Goal: Book appointment/travel/reservation

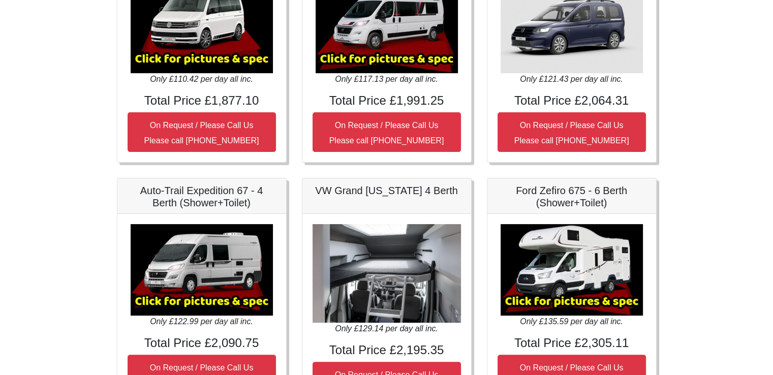
scroll to position [233, 0]
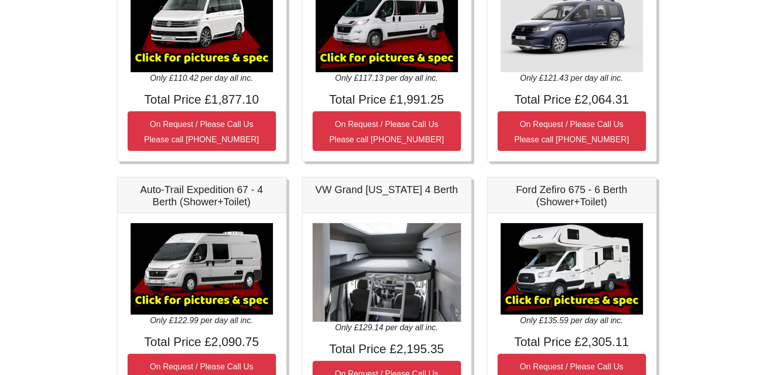
click at [378, 61] on img at bounding box center [387, 27] width 142 height 92
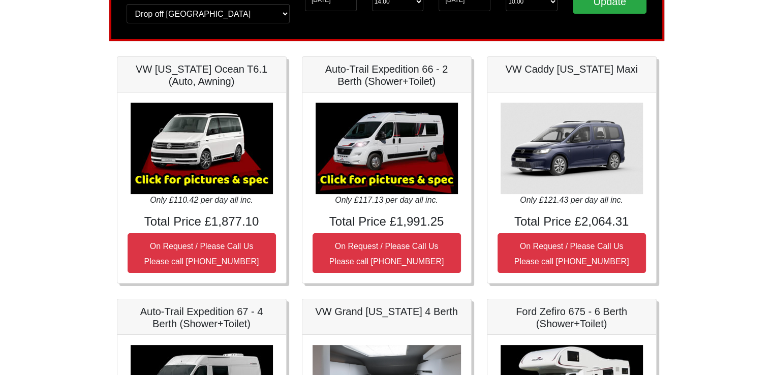
scroll to position [108, 0]
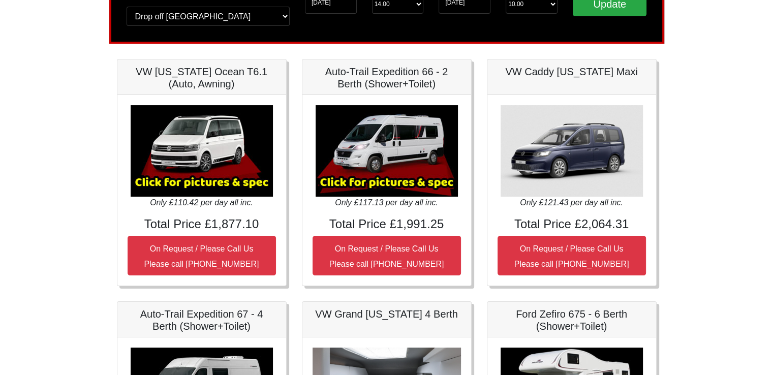
click at [345, 79] on h5 "Auto-Trail Expedition 66 - 2 Berth (Shower+Toilet)" at bounding box center [387, 78] width 148 height 24
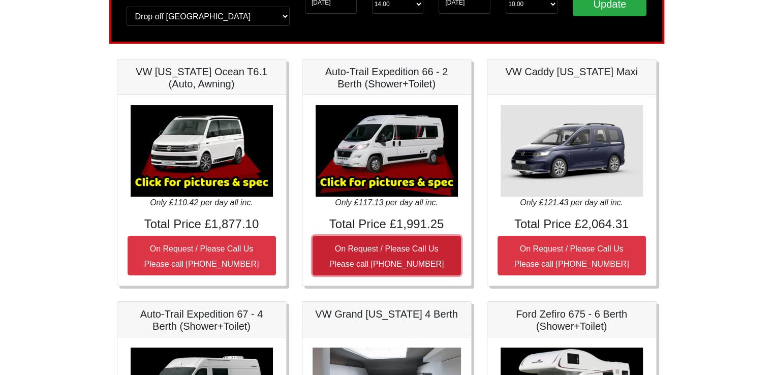
click at [377, 255] on button "On Request / Please Call Us Please call [PHONE_NUMBER]" at bounding box center [387, 256] width 148 height 40
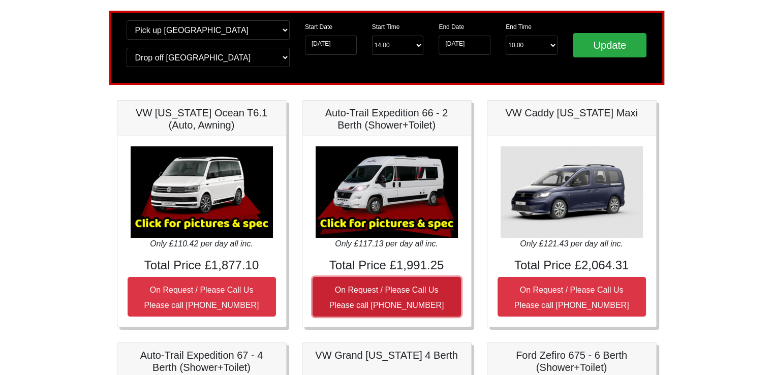
scroll to position [0, 0]
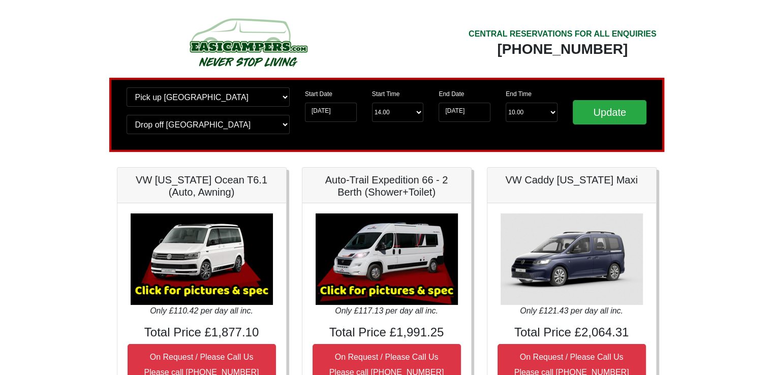
click at [378, 189] on h5 "Auto-Trail Expedition 66 - 2 Berth (Shower+Toilet)" at bounding box center [387, 186] width 148 height 24
click at [365, 293] on img at bounding box center [387, 260] width 142 height 92
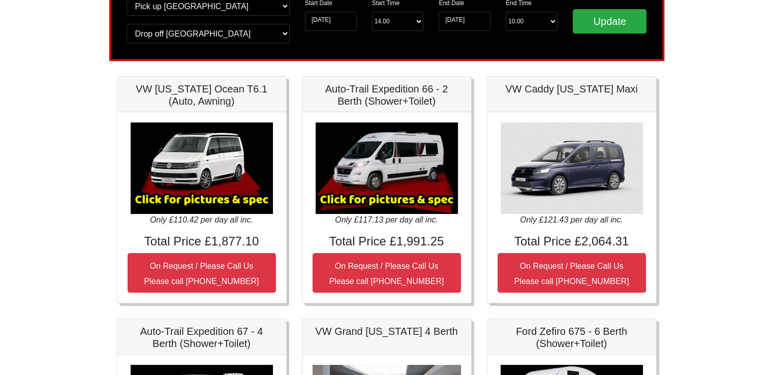
scroll to position [92, 0]
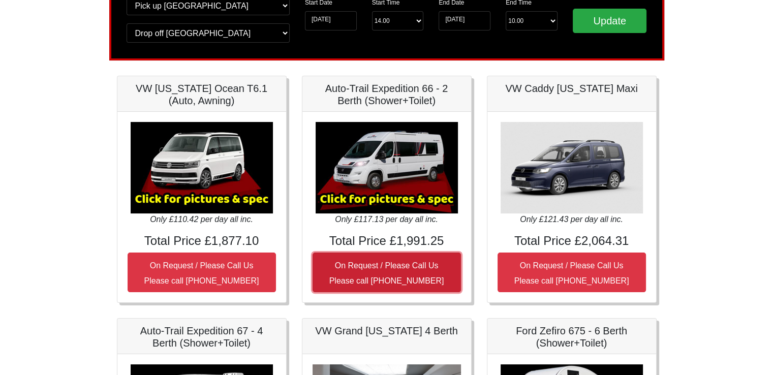
click at [359, 254] on button "On Request / Please Call Us Please call [PHONE_NUMBER]" at bounding box center [387, 273] width 148 height 40
click at [348, 277] on small "On Request / Please Call Us Please call [PHONE_NUMBER]" at bounding box center [387, 273] width 115 height 24
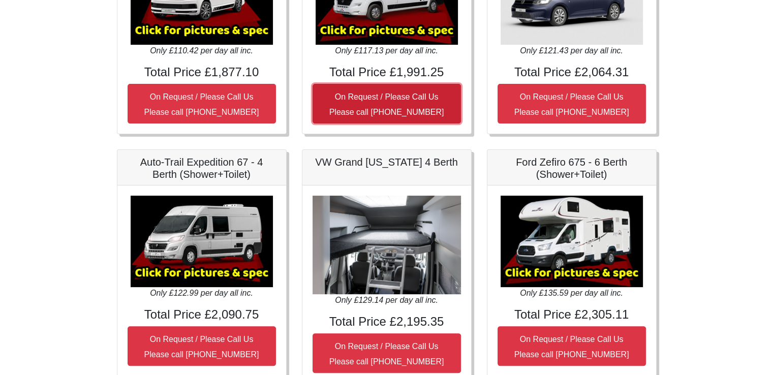
scroll to position [290, 0]
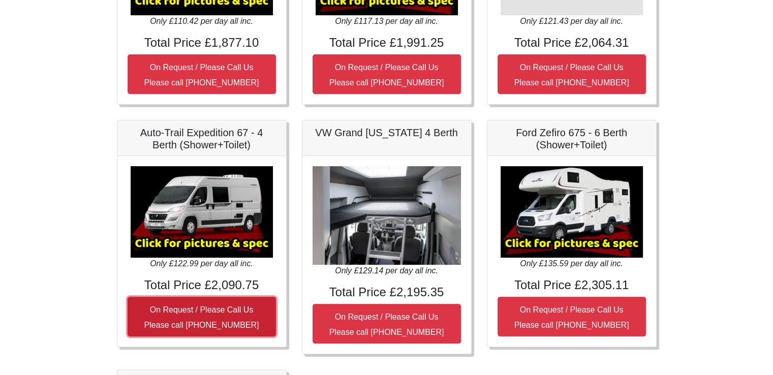
click at [190, 317] on button "On Request / Please Call Us Please call [PHONE_NUMBER]" at bounding box center [202, 317] width 148 height 40
click at [188, 317] on button "On Request / Please Call Us Please call [PHONE_NUMBER]" at bounding box center [202, 317] width 148 height 40
click at [187, 313] on small "On Request / Please Call Us Please call [PHONE_NUMBER]" at bounding box center [201, 318] width 115 height 24
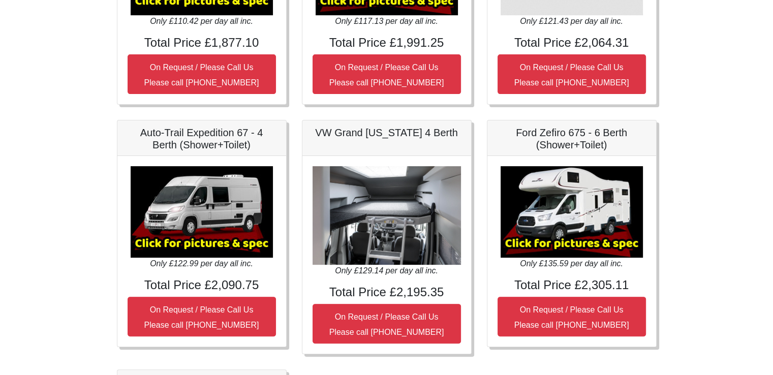
click at [158, 225] on img at bounding box center [202, 212] width 142 height 92
click at [167, 242] on img at bounding box center [202, 212] width 142 height 92
click at [170, 140] on h5 "Auto-Trail Expedition 67 - 4 Berth (Shower+Toilet)" at bounding box center [202, 139] width 148 height 24
